Goal: Register for event/course

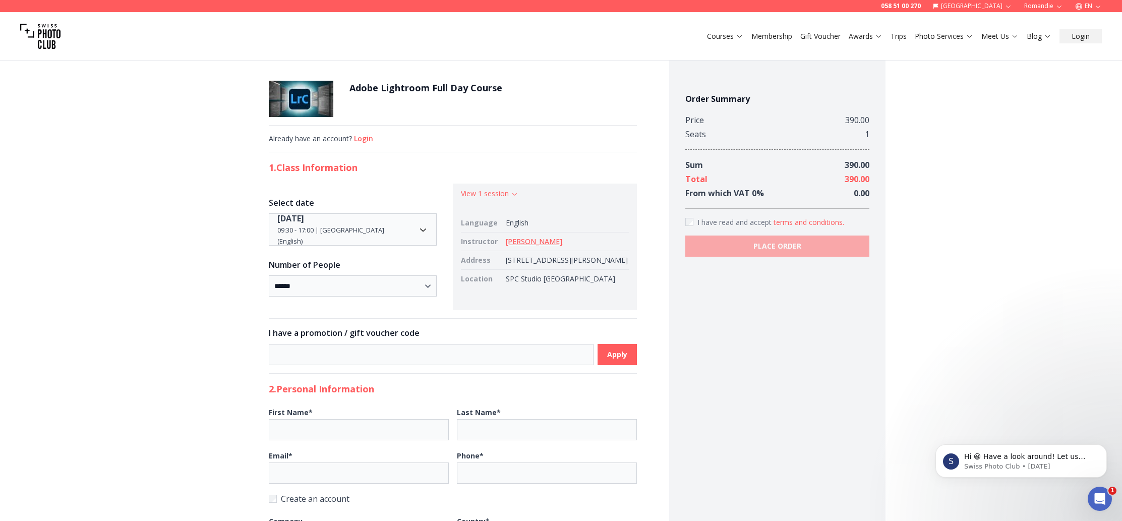
scroll to position [2, 0]
click at [765, 37] on link "Membership" at bounding box center [771, 36] width 41 height 10
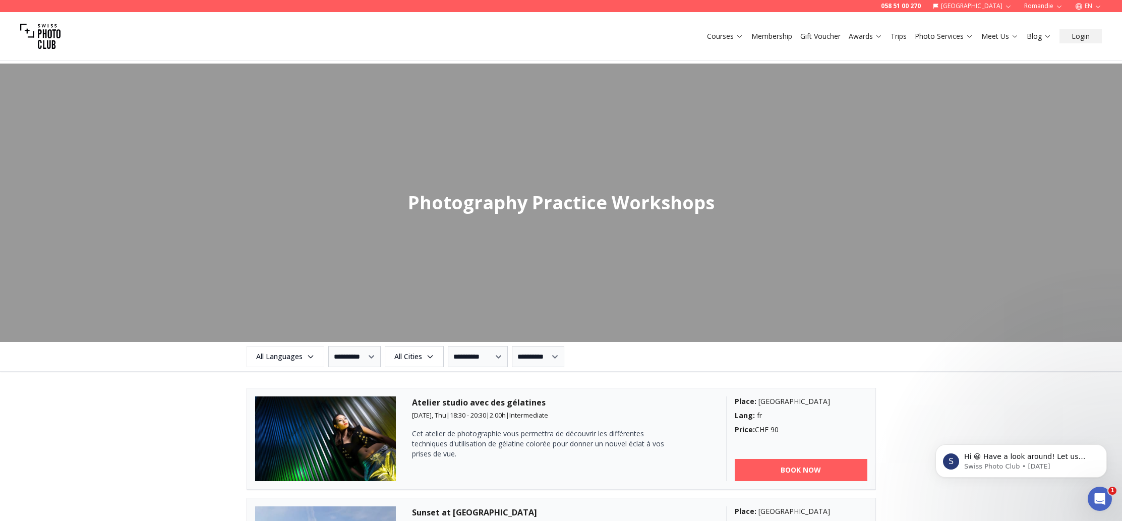
scroll to position [909, 0]
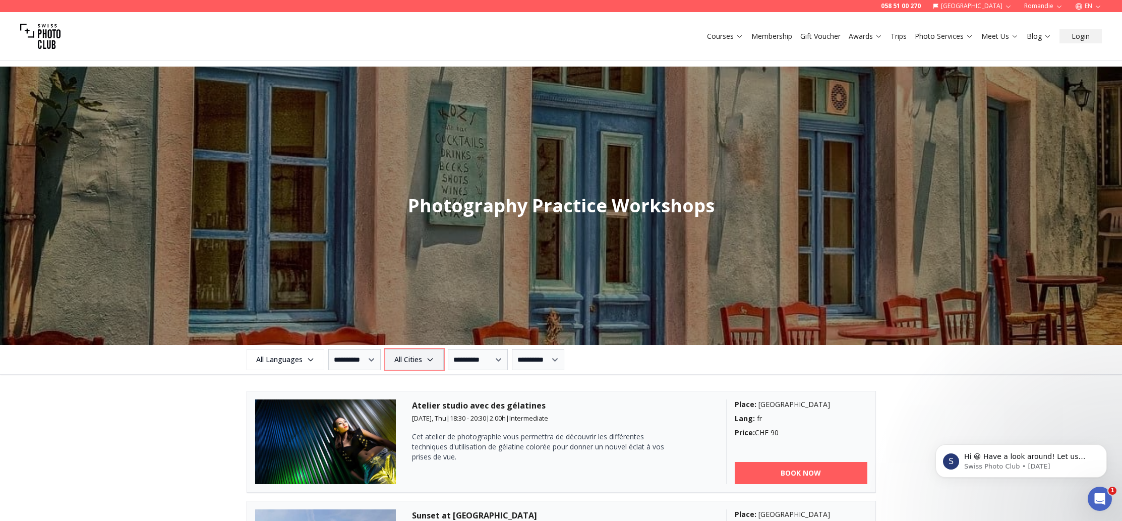
click at [418, 360] on span "All Cities" at bounding box center [414, 359] width 56 height 18
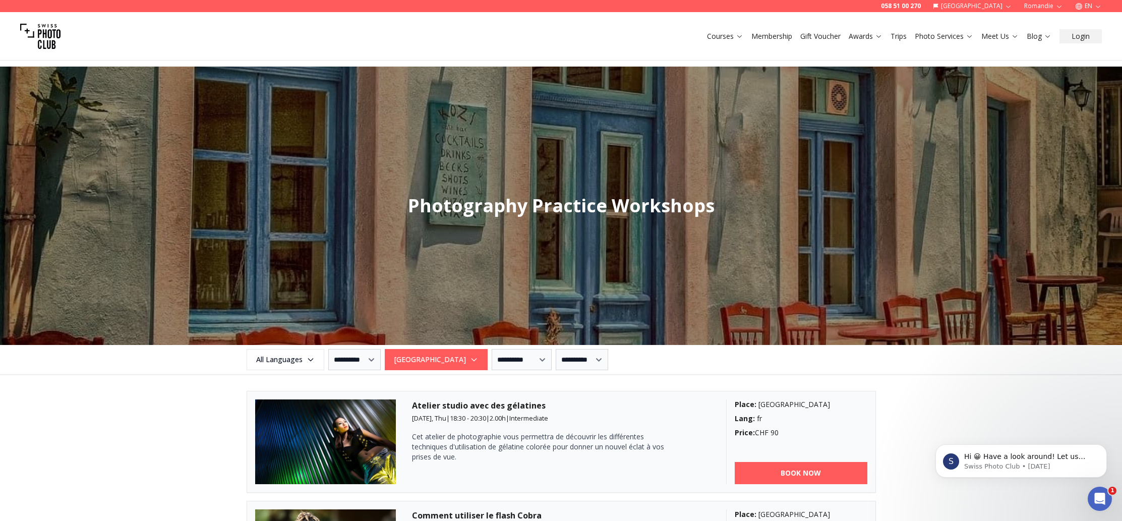
click at [577, 475] on div "Atelier studio avec des gélatines [DATE], Thu | 18:30 - 20:30 | 2.00 h | Interm…" at bounding box center [561, 441] width 298 height 85
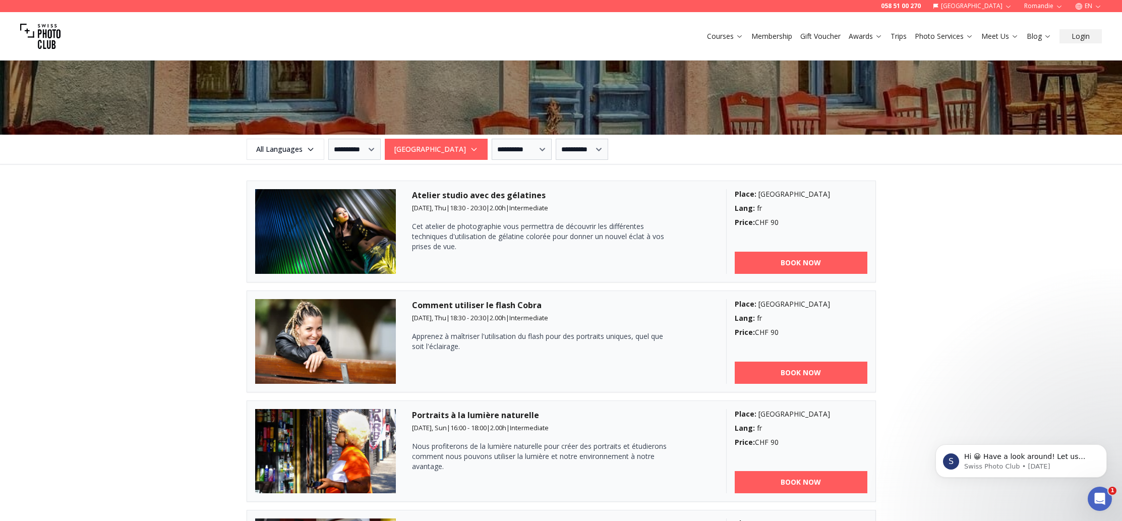
scroll to position [1119, 0]
click at [470, 146] on icon "button" at bounding box center [474, 150] width 8 height 8
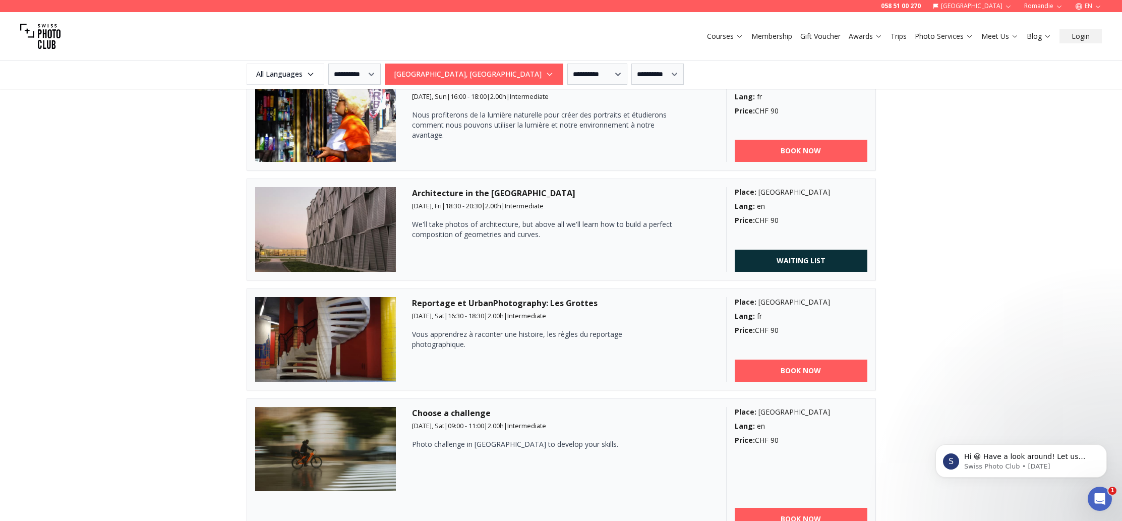
scroll to position [926, 0]
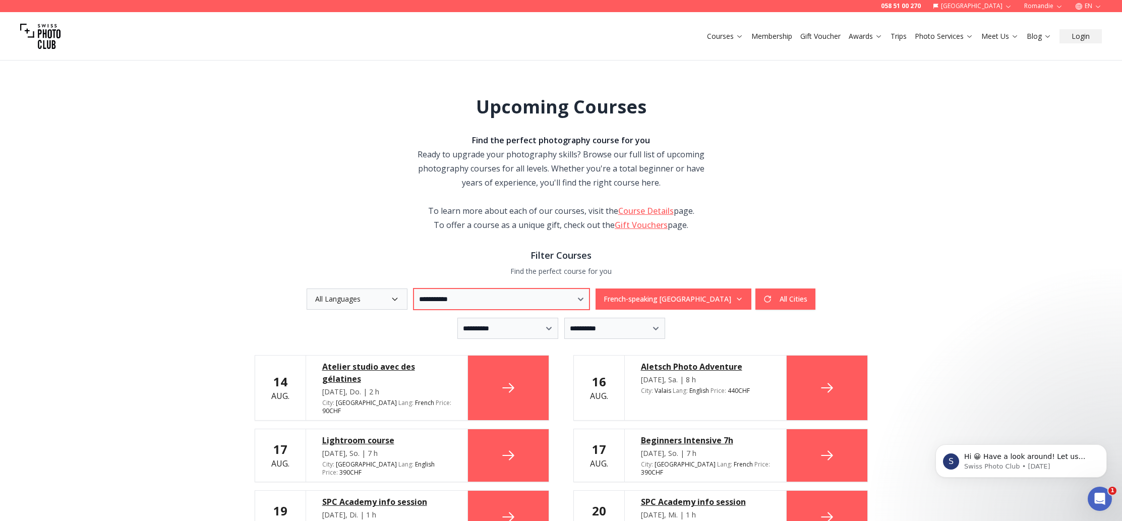
click at [419, 299] on select "**********" at bounding box center [502, 298] width 176 height 21
select select "***"
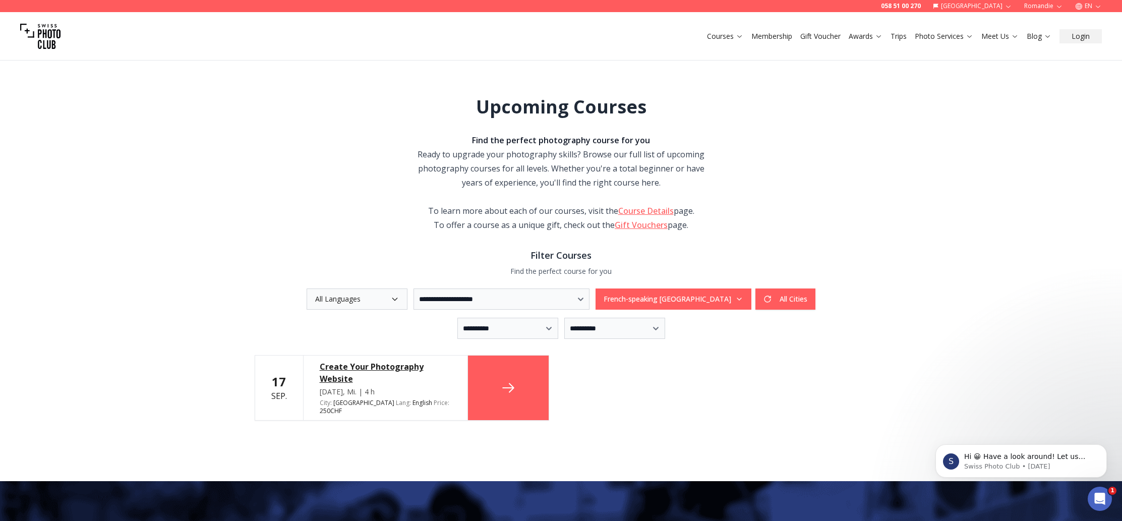
click at [388, 321] on div "**********" at bounding box center [561, 328] width 613 height 21
click at [437, 289] on select "**********" at bounding box center [502, 298] width 176 height 21
select select
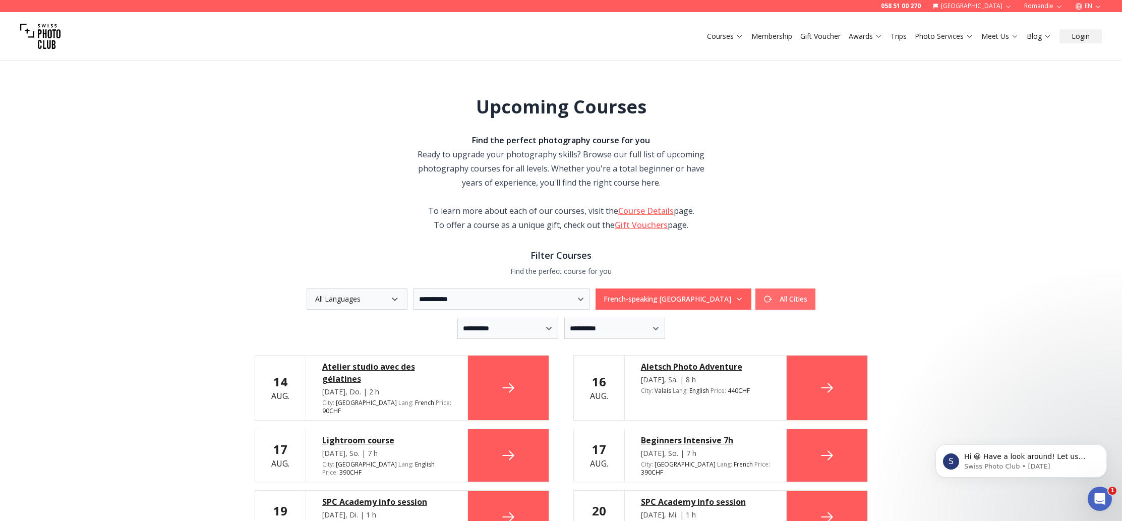
click at [809, 299] on button "All Cities" at bounding box center [785, 298] width 60 height 21
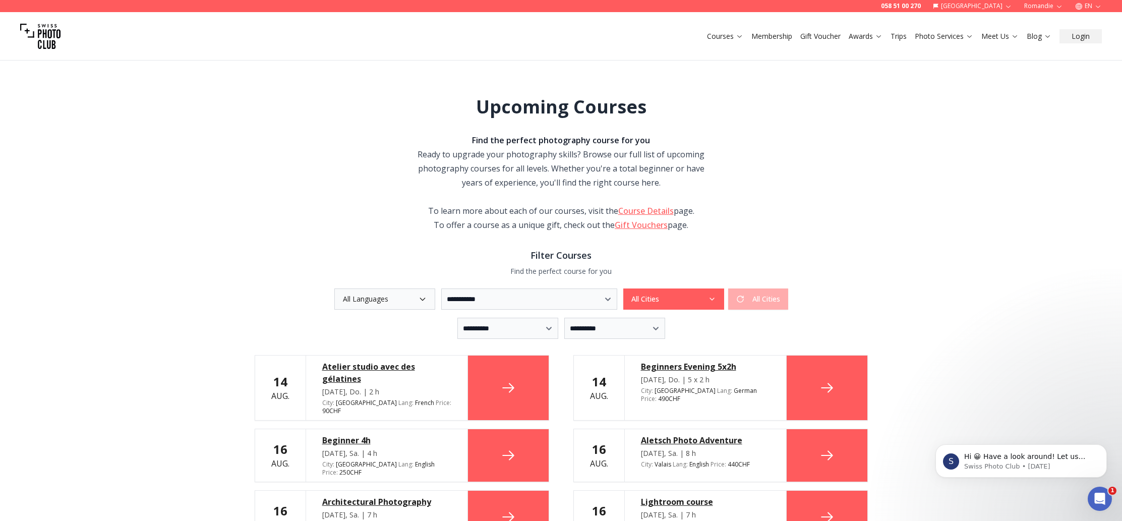
click at [668, 434] on div "Aletsch Photo Adventure" at bounding box center [705, 440] width 129 height 12
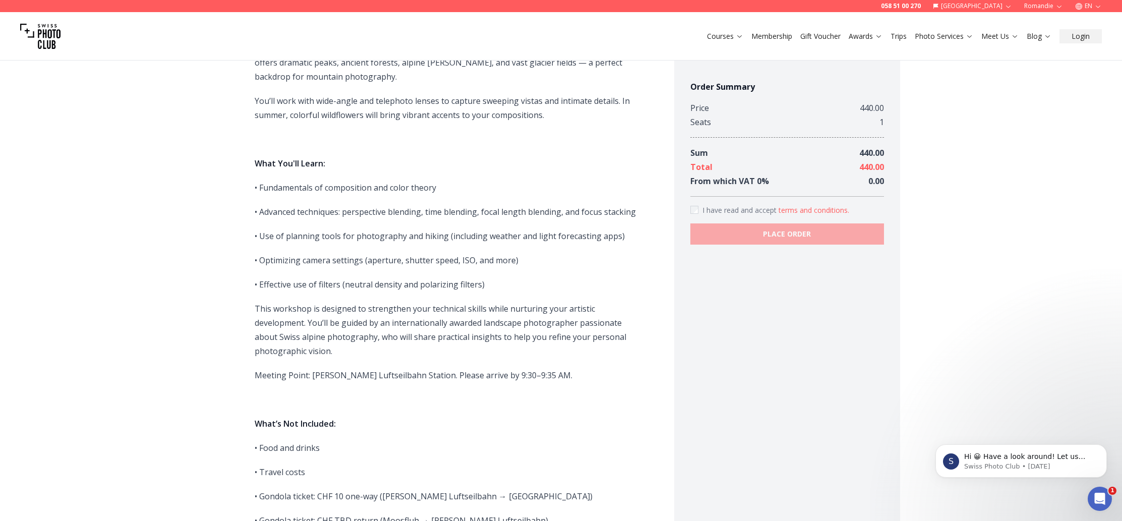
scroll to position [473, 0]
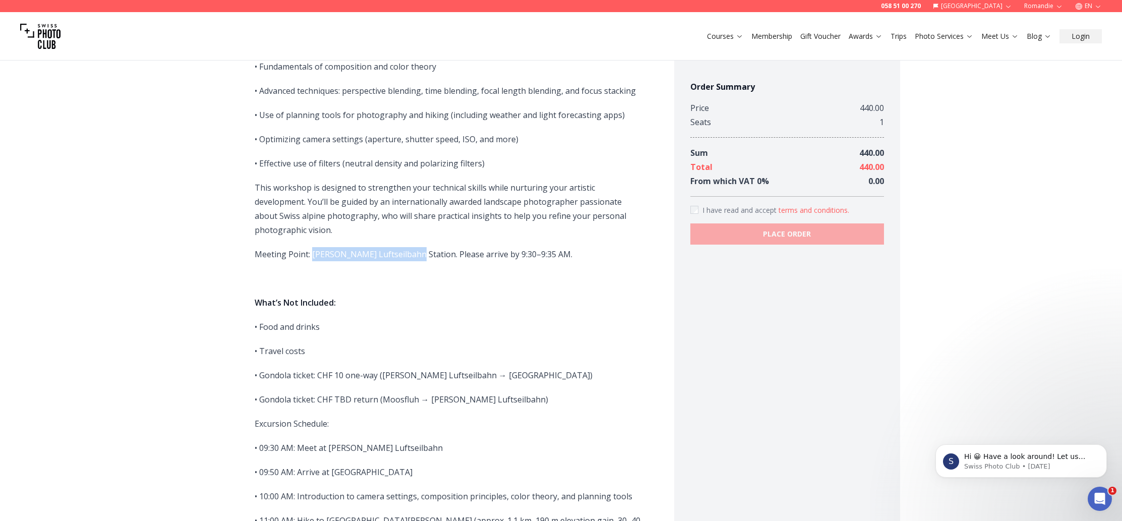
drag, startPoint x: 409, startPoint y: 239, endPoint x: 312, endPoint y: 243, distance: 97.9
click at [312, 247] on p "Meeting Point: Mörel Luftseilbahn Station. Please arrive by 9:30–9:35 AM." at bounding box center [448, 254] width 387 height 14
copy p "Mörel Luftseilbahn Station"
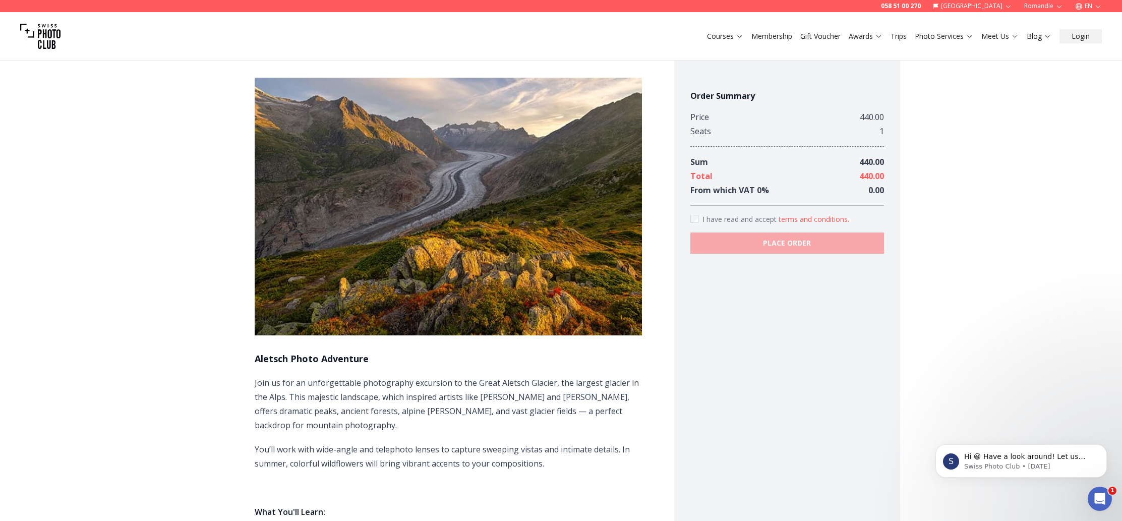
scroll to position [0, 0]
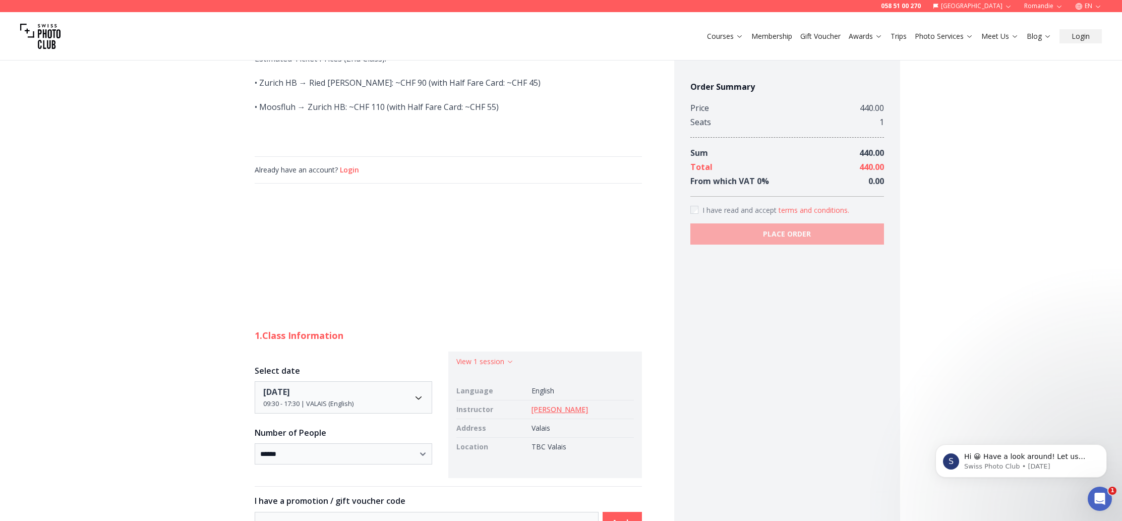
scroll to position [1271, 0]
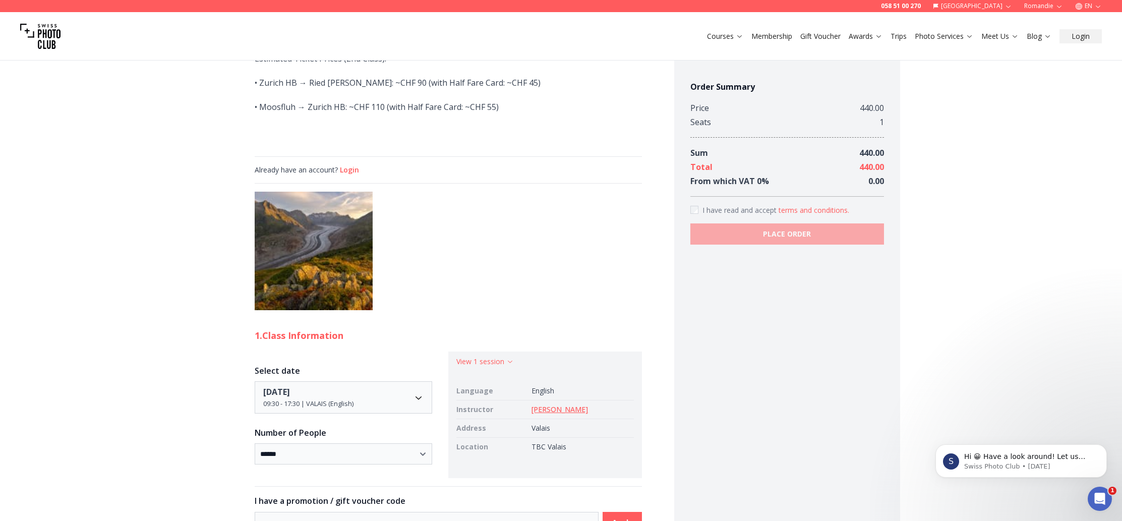
click at [618, 232] on div at bounding box center [448, 251] width 387 height 119
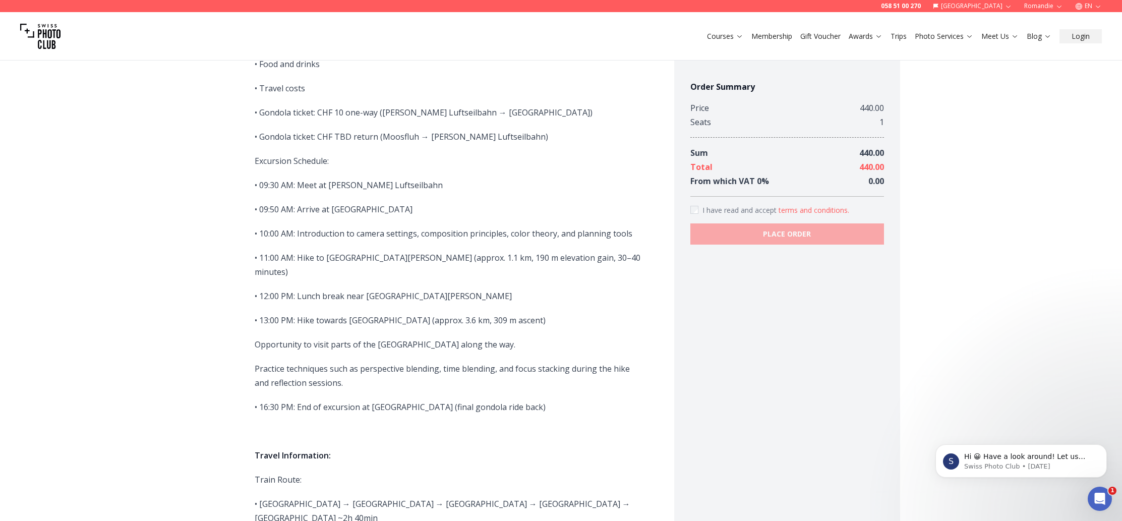
scroll to position [682, 0]
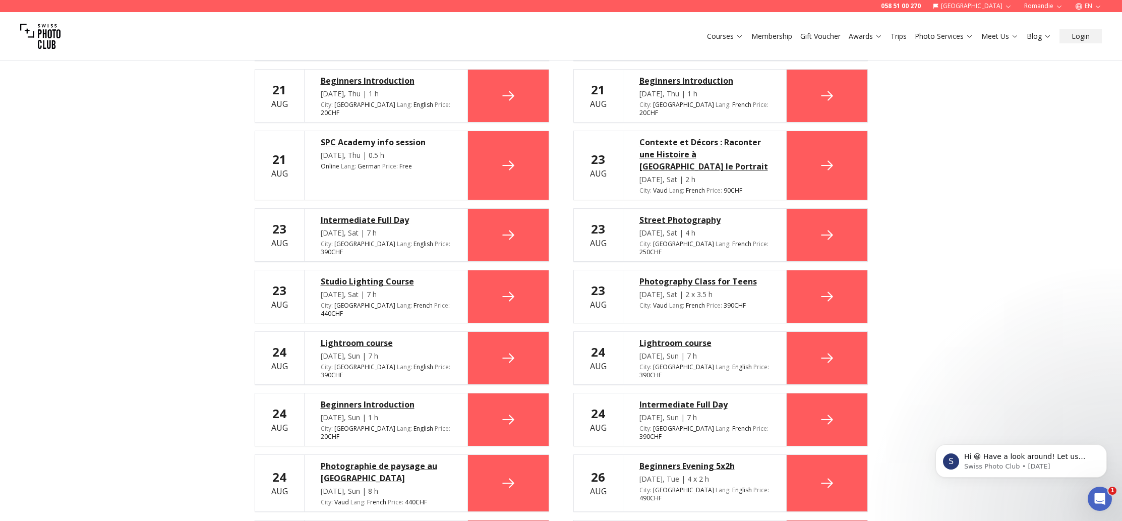
scroll to position [477, 0]
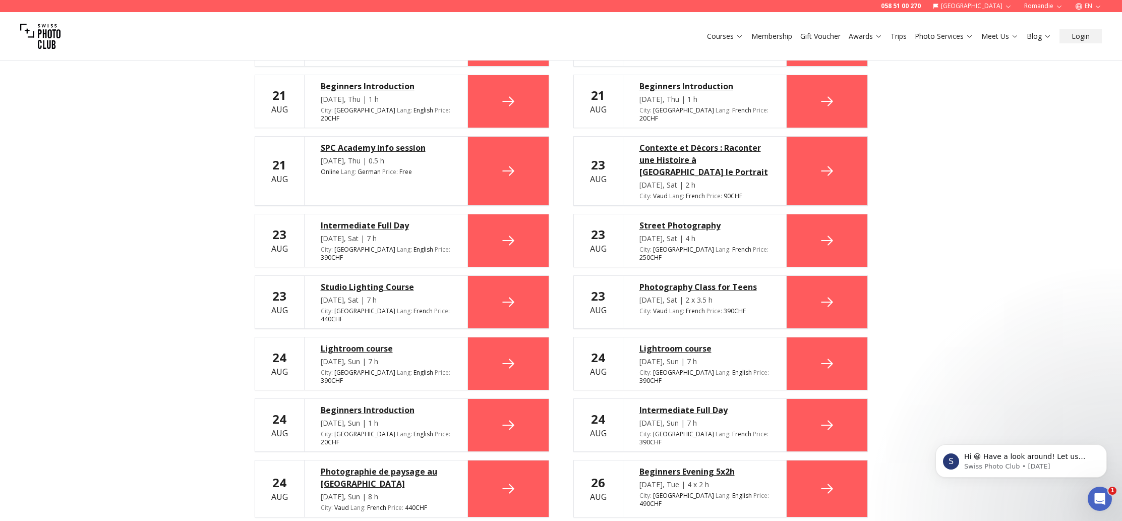
click at [327, 342] on div "Lightroom course" at bounding box center [386, 348] width 131 height 12
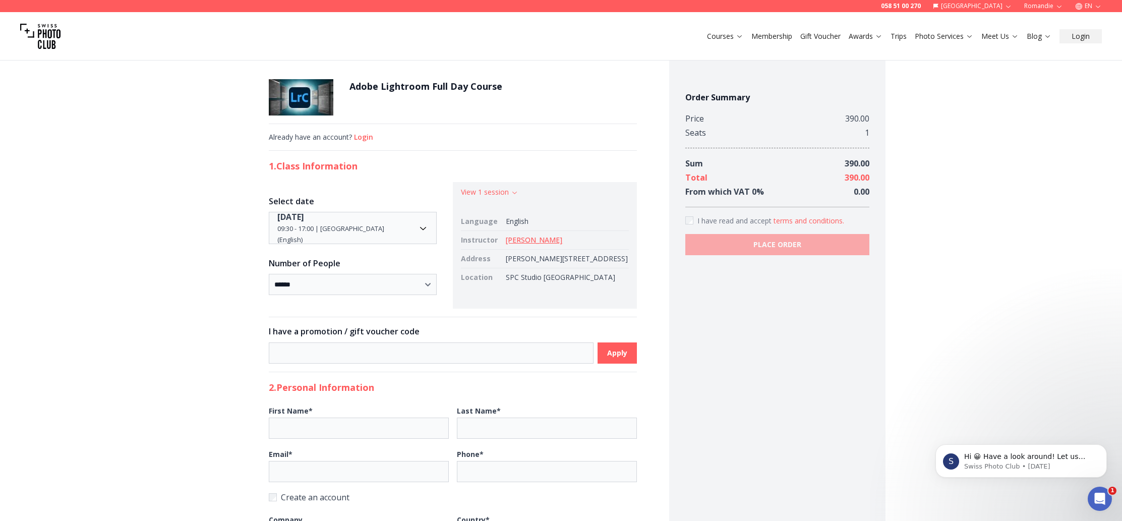
scroll to position [2, 0]
